Goal: Task Accomplishment & Management: Use online tool/utility

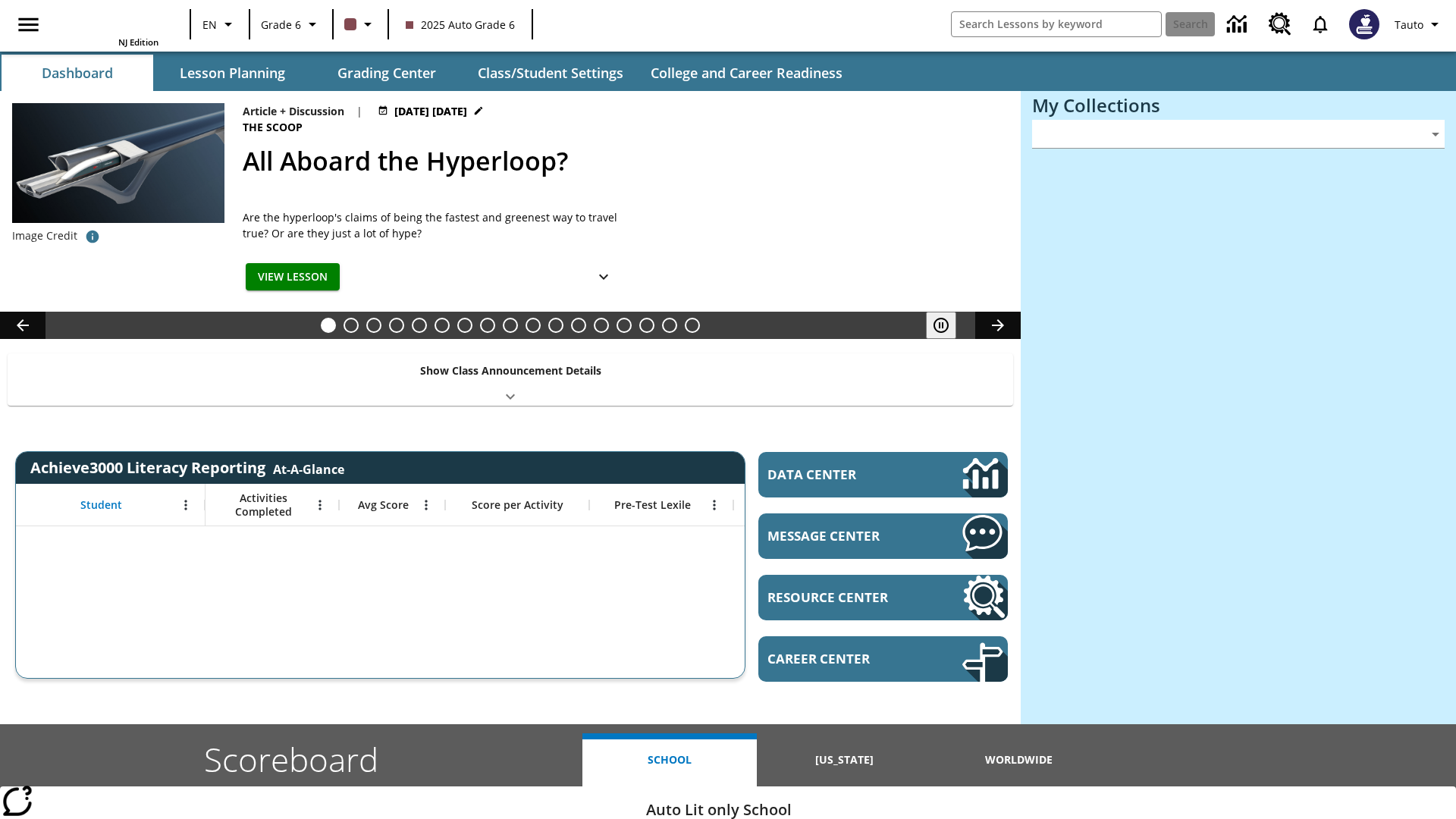
type input "-1"
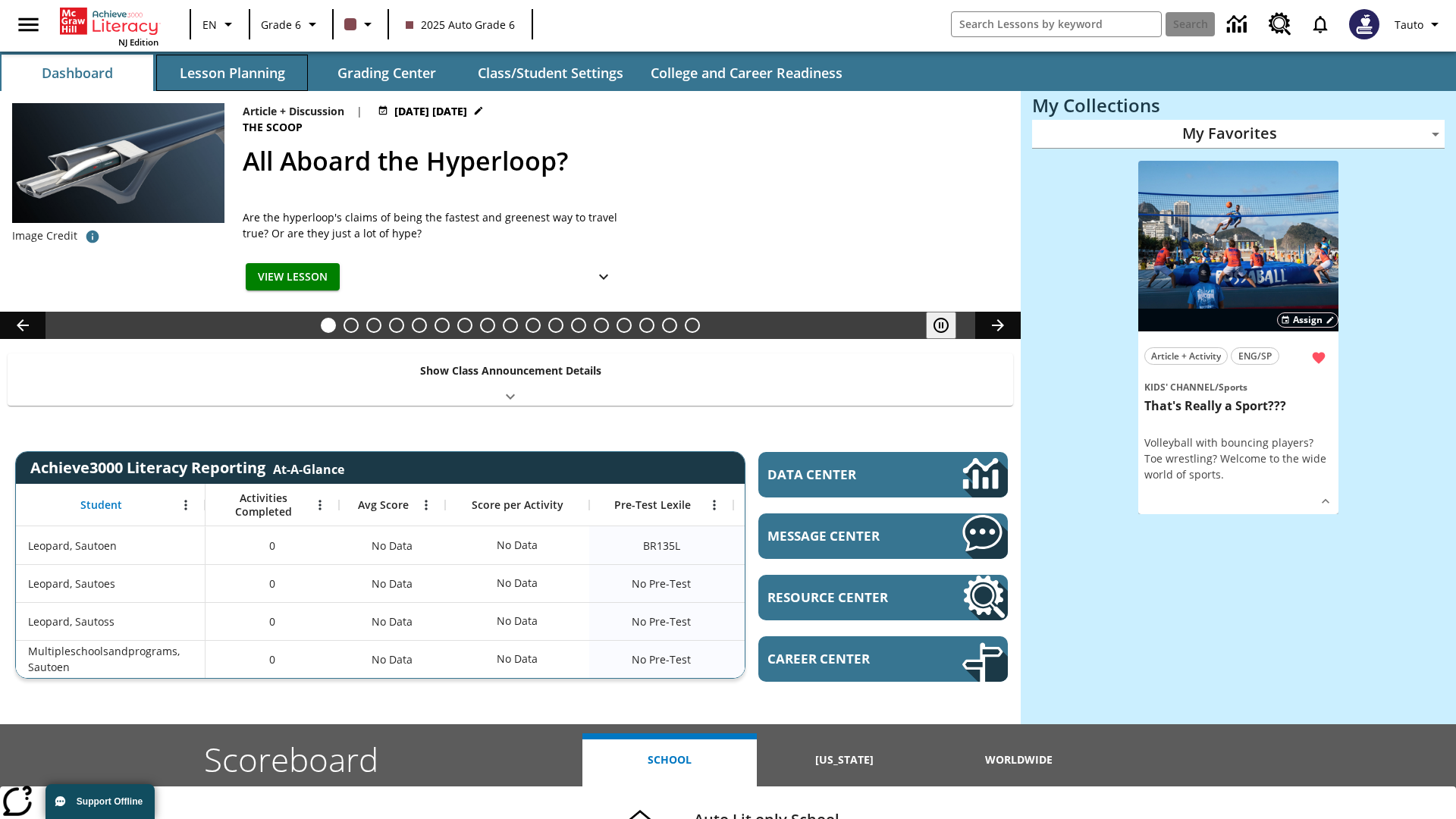
click at [232, 73] on button "Lesson Planning" at bounding box center [232, 73] width 151 height 37
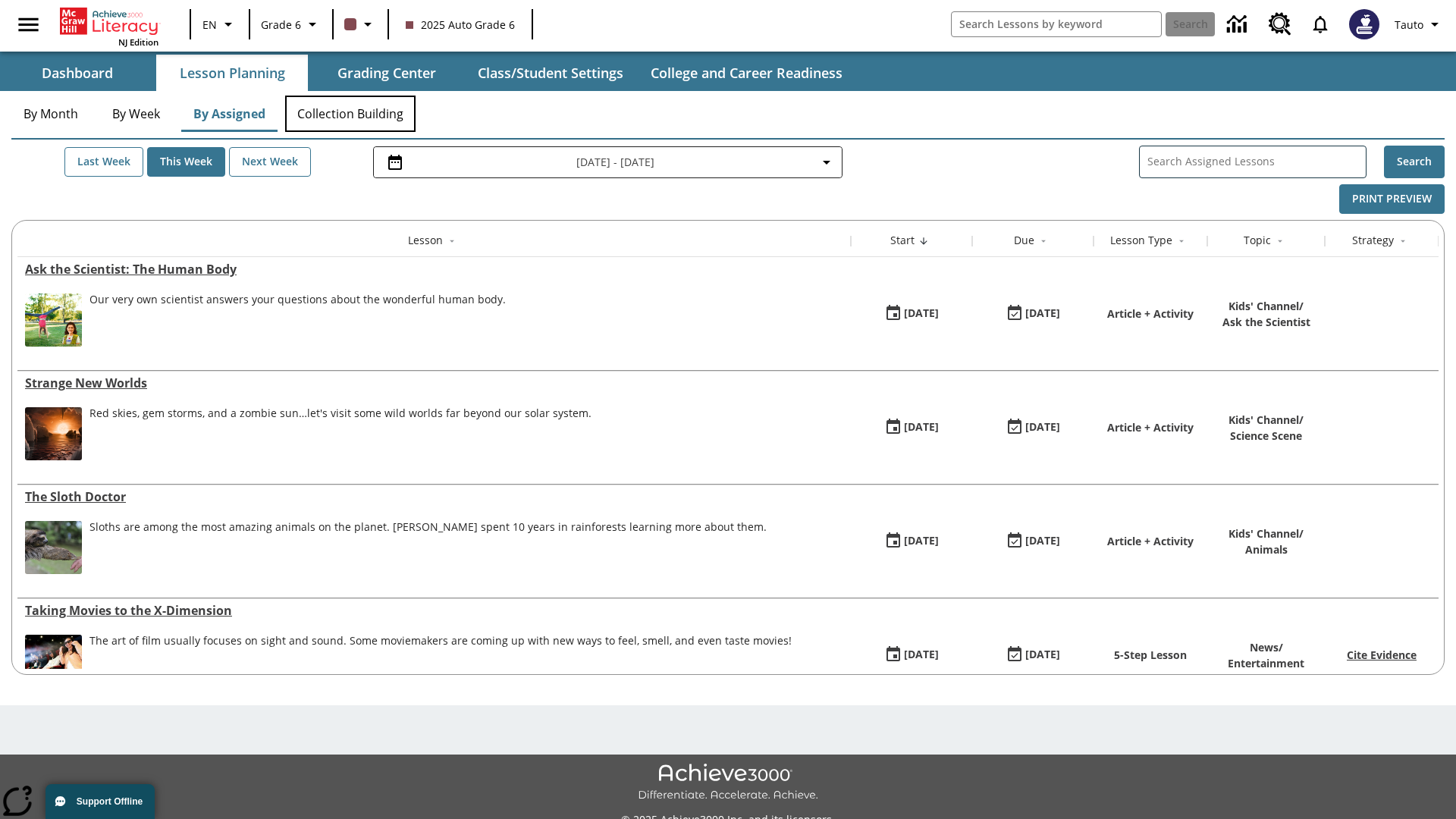
click at [350, 114] on button "Collection Building" at bounding box center [350, 114] width 130 height 37
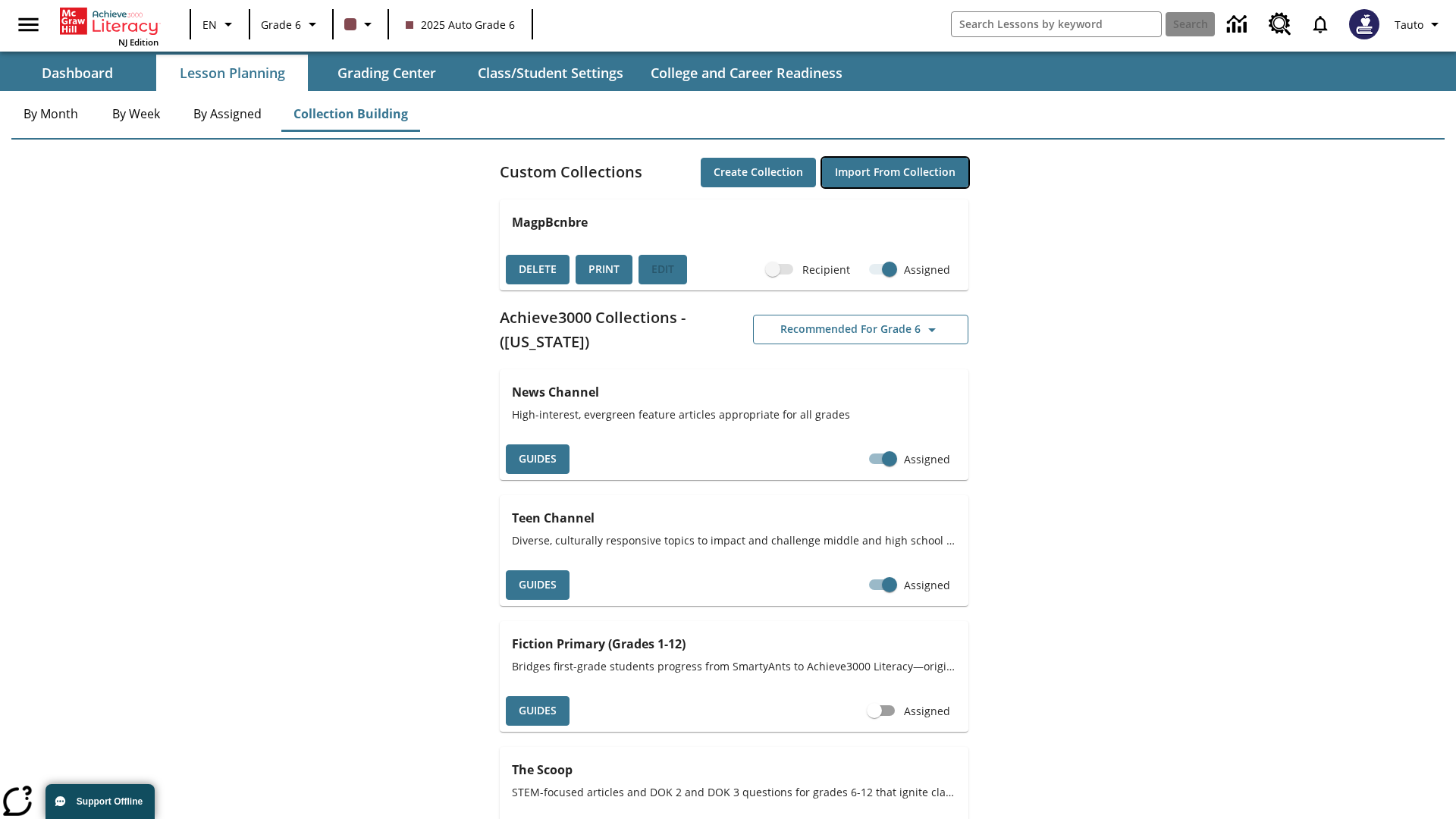
click at [895, 172] on button "Import from Collection" at bounding box center [895, 173] width 147 height 29
